Goal: Find specific page/section: Find specific page/section

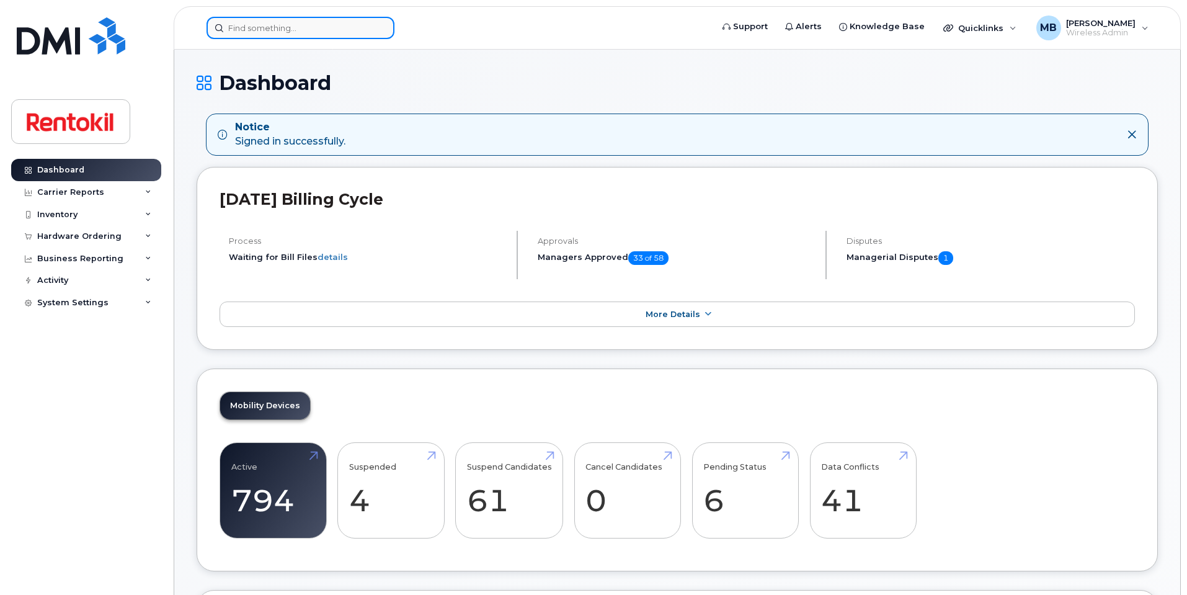
click at [249, 37] on input at bounding box center [301, 28] width 188 height 22
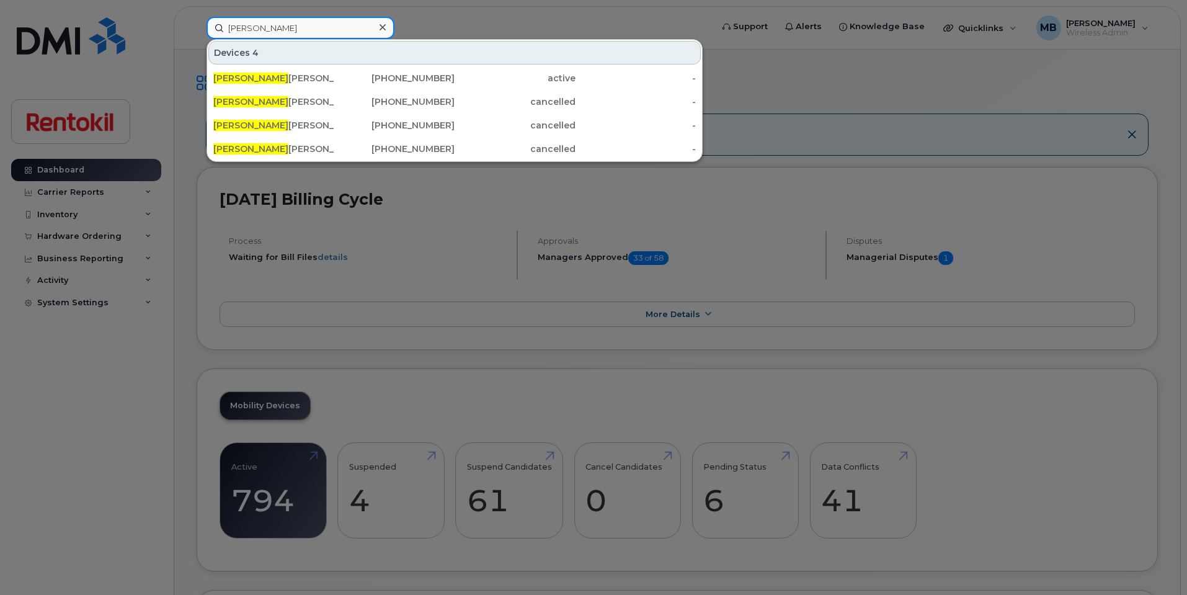
drag, startPoint x: 294, startPoint y: 25, endPoint x: 203, endPoint y: 23, distance: 90.6
click at [203, 23] on div "ranit Devices 4 Ranit Derkson 438-346-0572 active - Ranit Derkson 418-802-3049 …" at bounding box center [455, 28] width 517 height 22
paste input "905-805-3495"
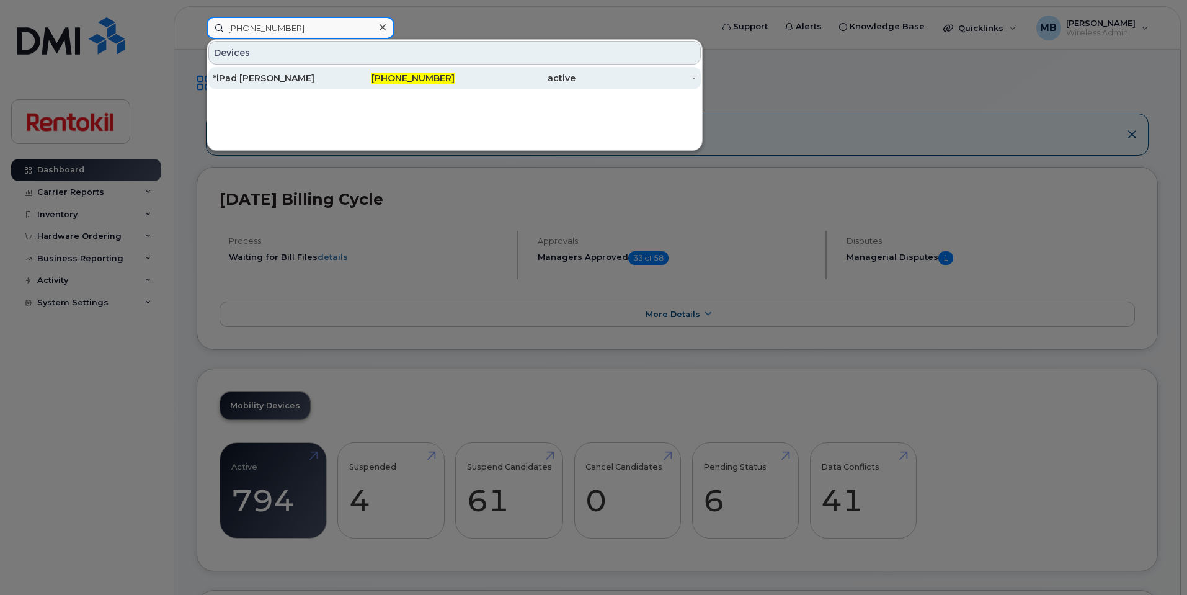
type input "905-805-3495"
click at [272, 76] on div "*iPad Evan Monsale" at bounding box center [273, 78] width 121 height 12
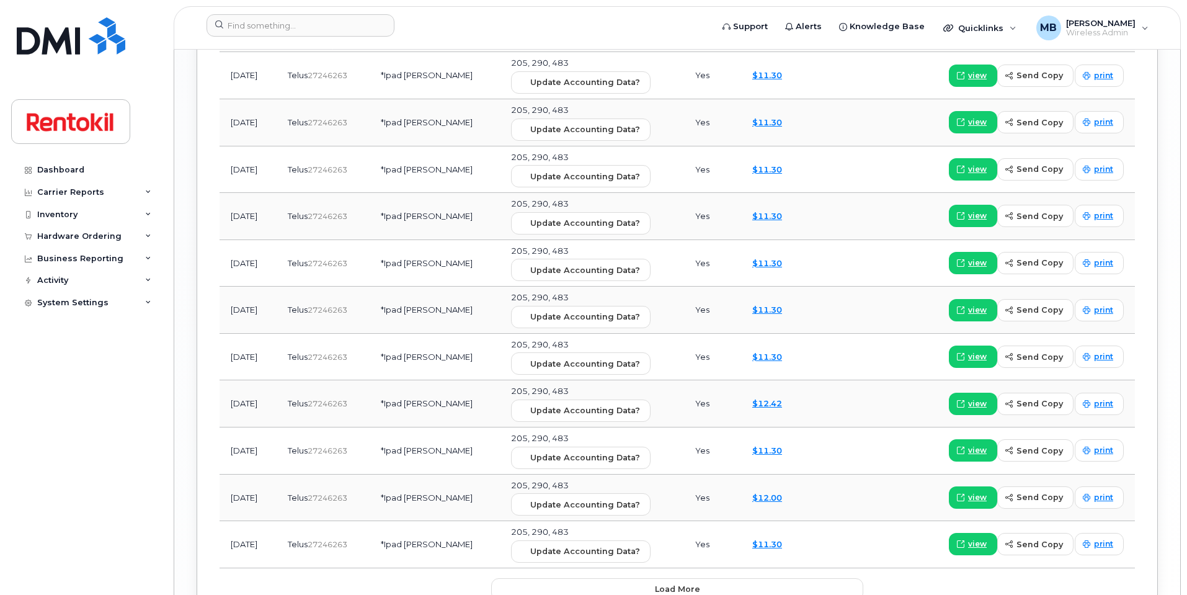
scroll to position [1816, 0]
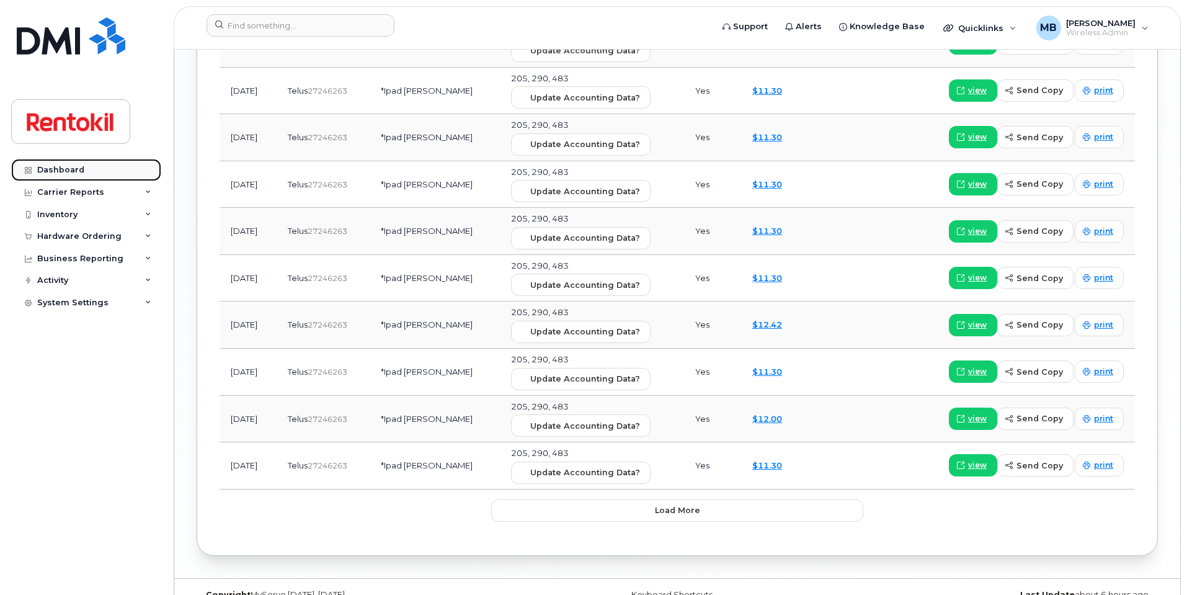
click at [70, 161] on link "Dashboard" at bounding box center [86, 170] width 150 height 22
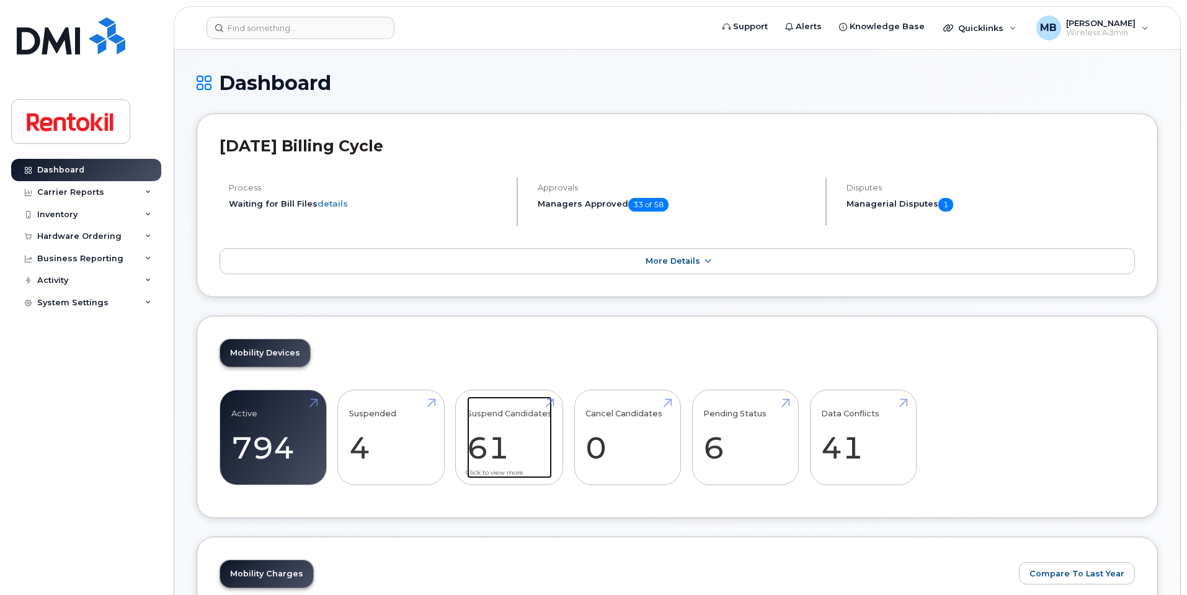
click at [502, 406] on link "Suspend Candidates 61" at bounding box center [509, 437] width 85 height 82
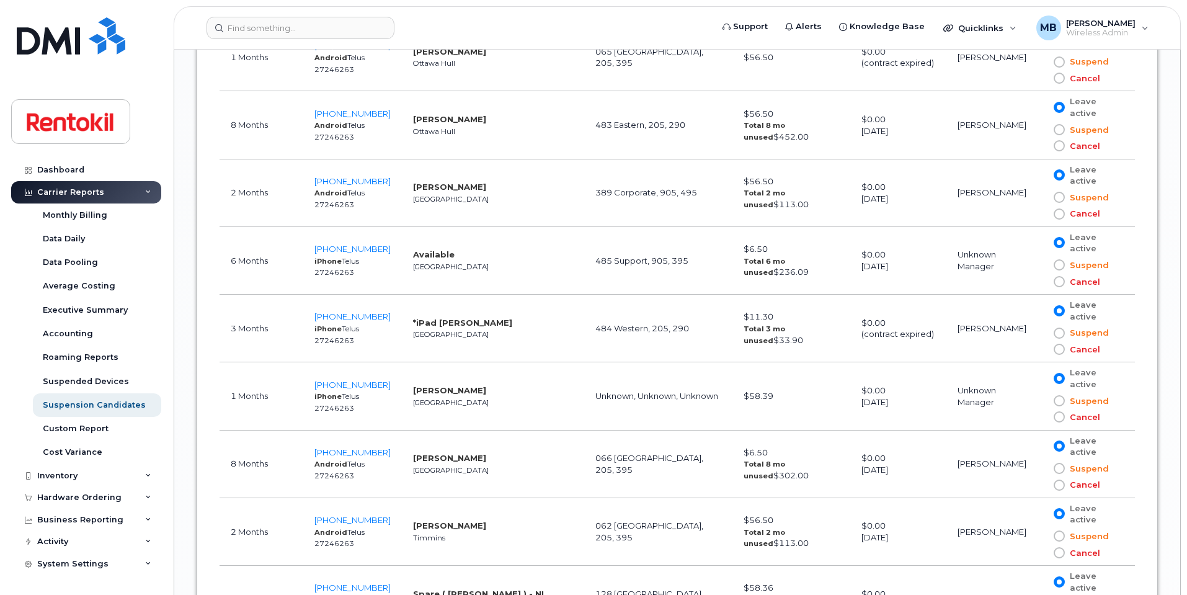
scroll to position [2870, 0]
drag, startPoint x: 396, startPoint y: 313, endPoint x: 323, endPoint y: 316, distance: 73.8
click at [323, 316] on td "[PHONE_NUMBER] iPhone Telus 27246263" at bounding box center [352, 328] width 99 height 68
copy span "[PHONE_NUMBER]"
drag, startPoint x: 493, startPoint y: 321, endPoint x: 408, endPoint y: 319, distance: 85.0
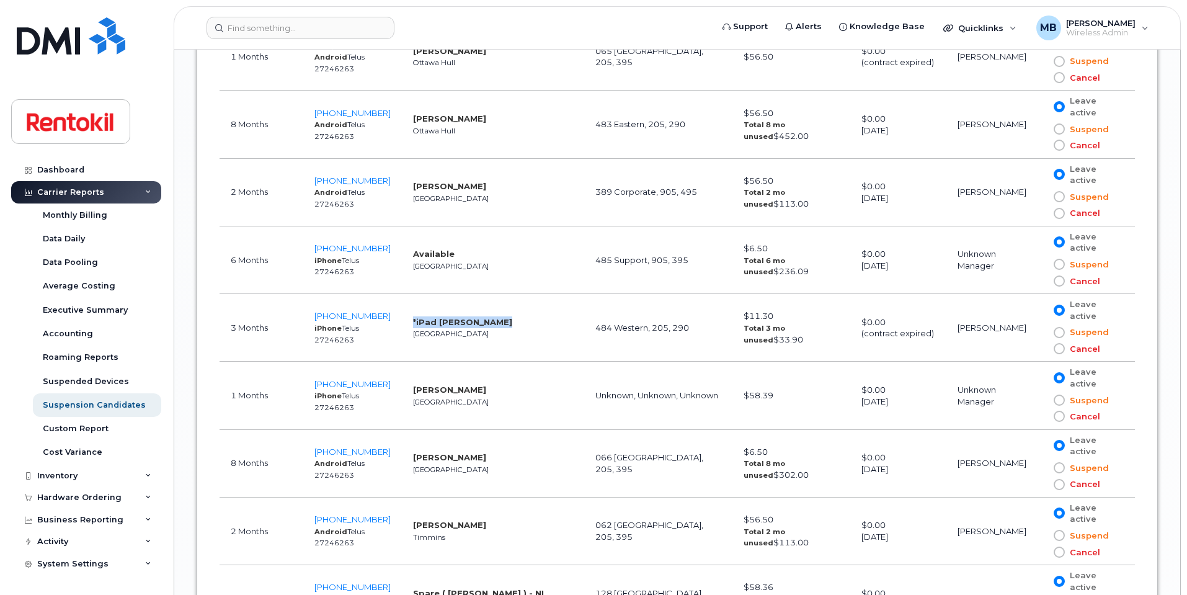
click at [408, 319] on td "*iPad [PERSON_NAME] [GEOGRAPHIC_DATA]" at bounding box center [493, 328] width 182 height 68
copy strong "*iPad [PERSON_NAME]"
click at [300, 22] on input at bounding box center [301, 28] width 188 height 22
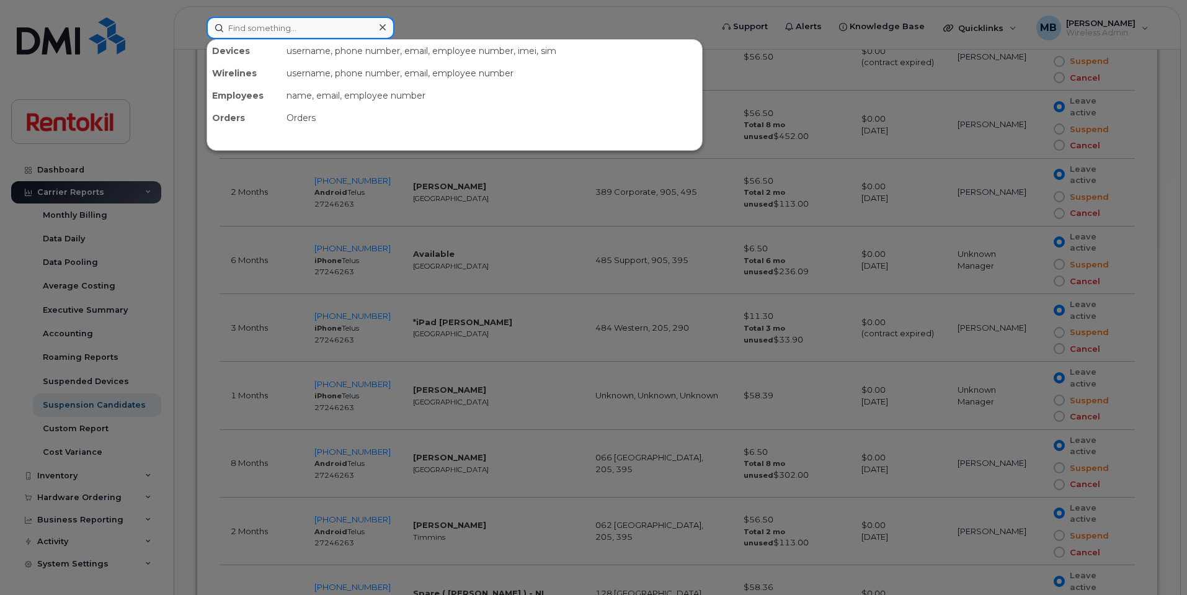
paste input "[TECHNICAL_ID]"
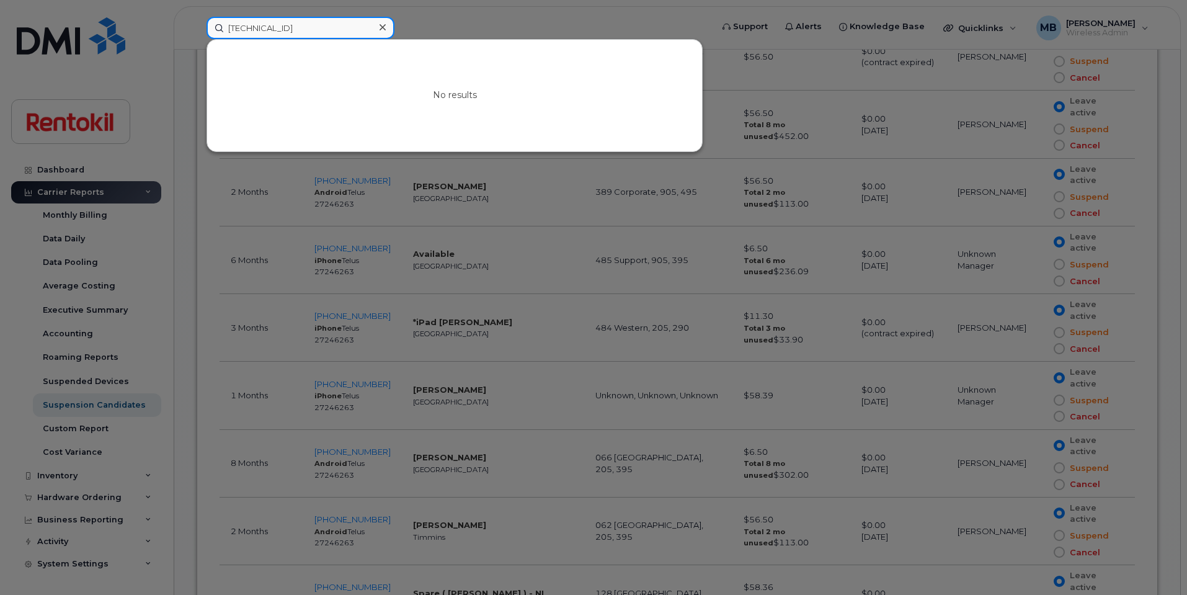
type input "[TECHNICAL_ID]"
drag, startPoint x: 342, startPoint y: 24, endPoint x: 184, endPoint y: 7, distance: 159.1
click at [197, 17] on div "[TECHNICAL_ID] No results" at bounding box center [455, 28] width 517 height 22
click at [383, 29] on icon at bounding box center [383, 27] width 6 height 10
